Goal: Check status: Check status

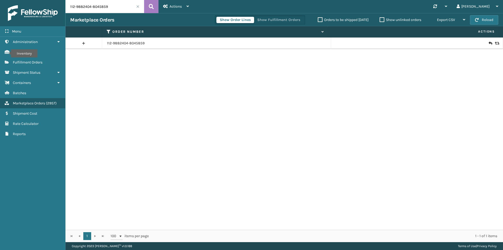
click at [489, 43] on icon at bounding box center [490, 43] width 3 height 5
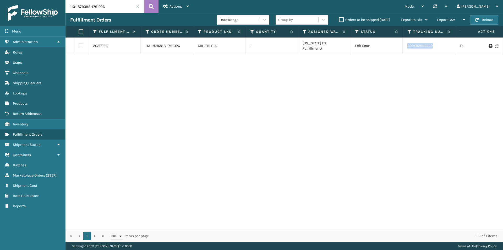
click at [108, 4] on input "113-1879388-1761026" at bounding box center [104, 6] width 79 height 13
paste input "2-4439503-216421"
type input "112-4439503-2164216"
click at [146, 6] on button at bounding box center [151, 6] width 14 height 13
drag, startPoint x: 444, startPoint y: 47, endPoint x: 385, endPoint y: 48, distance: 59.5
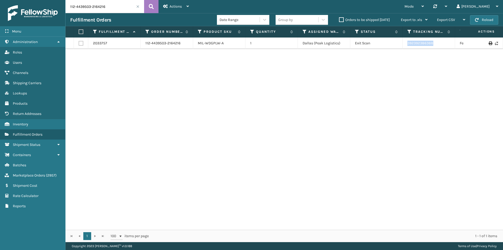
click at [385, 48] on tr "2033757 112-4439503-2164216 MIL-WDGPLW-A 1 Dallas (Peak Logistics) Exit Scan 39…" at bounding box center [358, 43] width 586 height 12
copy tr "392392386388"
